Goal: Complete application form: Complete application form

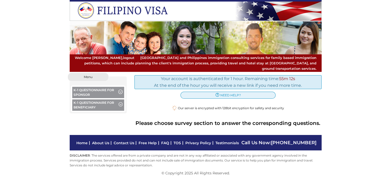
click at [103, 87] on button "K-1 Questionnaire for Sponsor" at bounding box center [98, 93] width 52 height 13
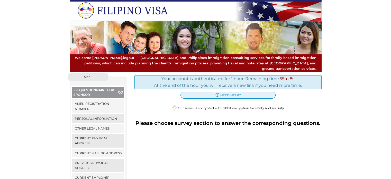
scroll to position [51, 0]
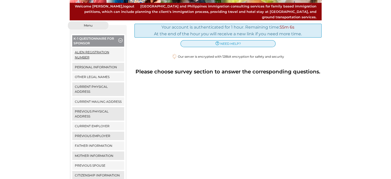
click at [82, 50] on link "Alien Registration Number" at bounding box center [98, 54] width 52 height 13
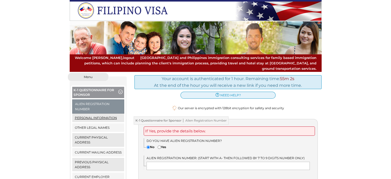
click at [91, 113] on link "Personal Information" at bounding box center [98, 117] width 52 height 8
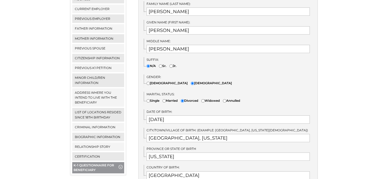
scroll to position [180, 0]
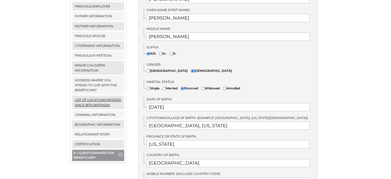
click at [83, 95] on link "List of locations resided since 18th birthday" at bounding box center [98, 101] width 52 height 13
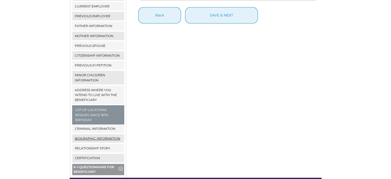
scroll to position [180, 0]
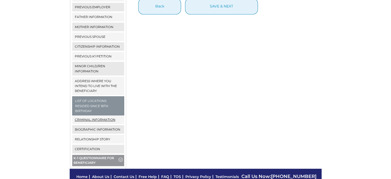
click at [102, 115] on link "Criminal Information" at bounding box center [98, 119] width 52 height 8
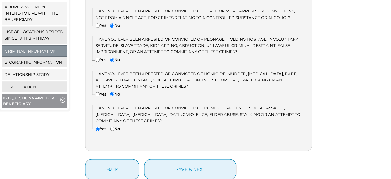
scroll to position [259, 0]
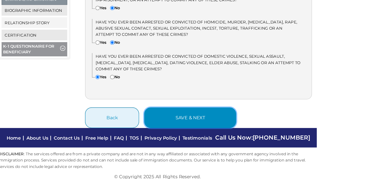
click at [219, 129] on button "save & next" at bounding box center [221, 130] width 73 height 16
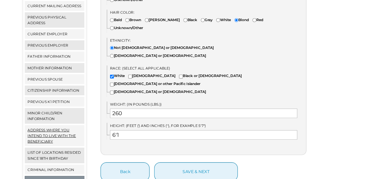
scroll to position [133, 0]
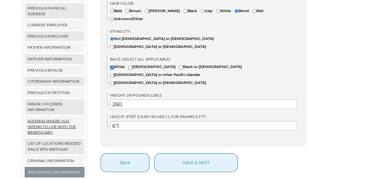
click at [112, 125] on link "Address where you intend to live with the beneficiary" at bounding box center [98, 132] width 52 height 18
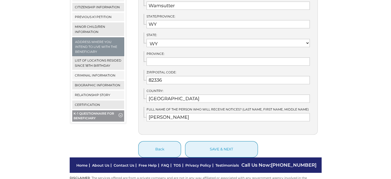
scroll to position [231, 0]
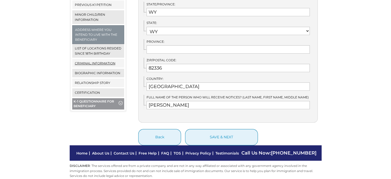
click at [101, 59] on link "Criminal Information" at bounding box center [98, 63] width 52 height 8
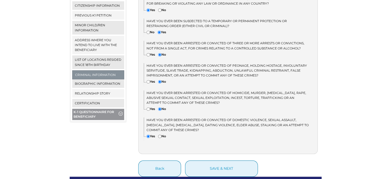
scroll to position [259, 0]
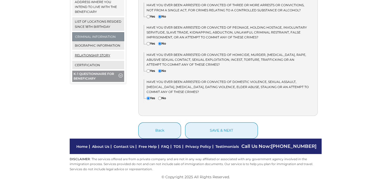
click at [87, 51] on link "Relationship Story" at bounding box center [98, 55] width 52 height 8
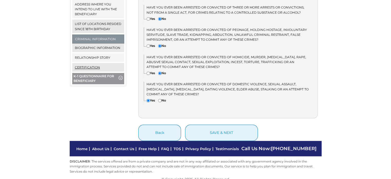
click at [96, 63] on link "Certification" at bounding box center [98, 67] width 52 height 8
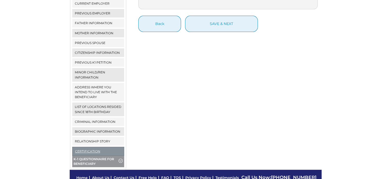
scroll to position [199, 0]
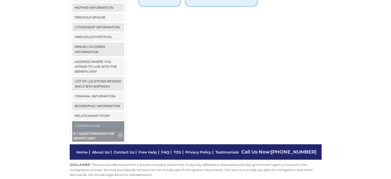
click at [53, 101] on div "We detected that you recently logged in a different window. Please close this w…" at bounding box center [195, 8] width 391 height 270
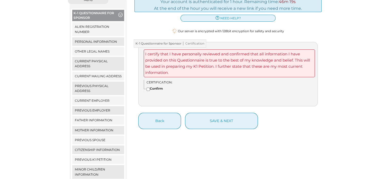
scroll to position [77, 0]
